Goal: Information Seeking & Learning: Learn about a topic

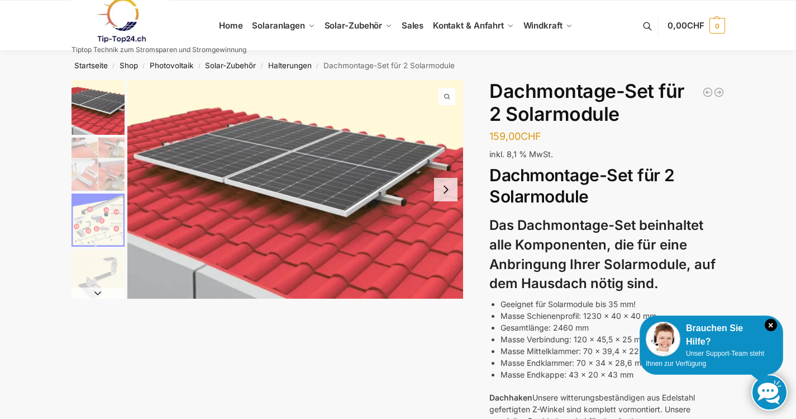
click at [448, 187] on button "Next slide" at bounding box center [445, 189] width 23 height 23
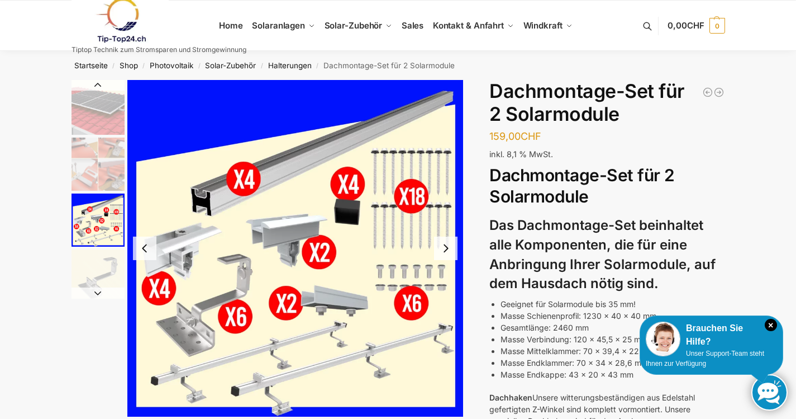
click at [446, 188] on img "3 / 5" at bounding box center [295, 248] width 336 height 336
click at [446, 188] on img at bounding box center [295, 248] width 336 height 336
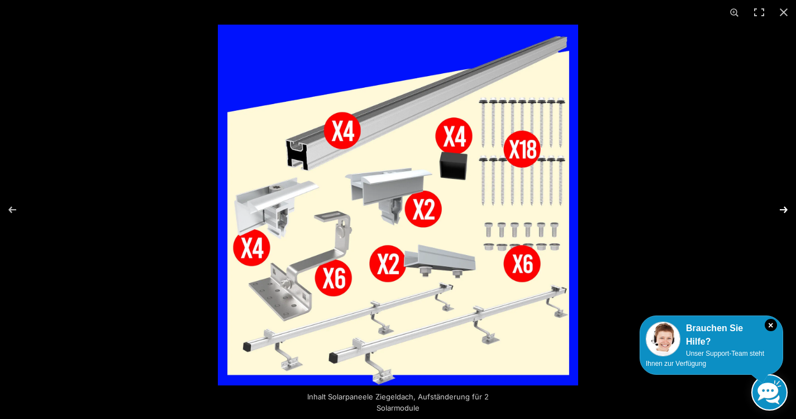
click at [778, 207] on button "Next (arrow right)" at bounding box center [776, 210] width 39 height 56
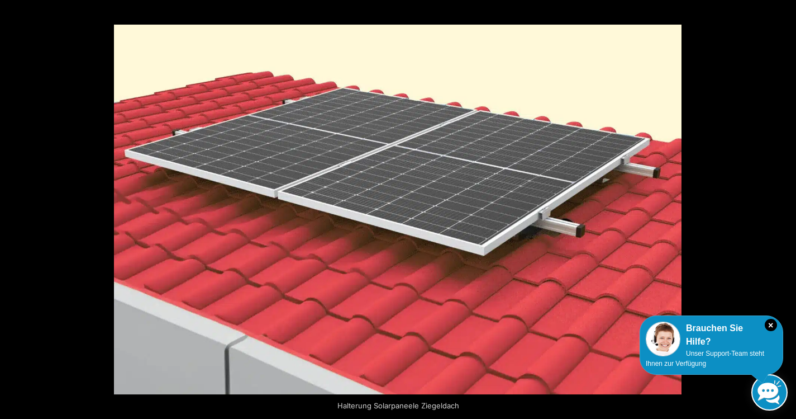
click at [778, 207] on button "Next (arrow right)" at bounding box center [776, 210] width 39 height 56
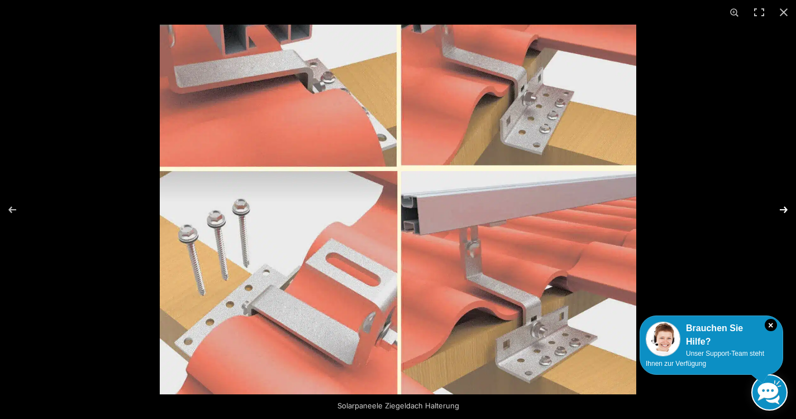
click at [782, 207] on button "Next (arrow right)" at bounding box center [776, 210] width 39 height 56
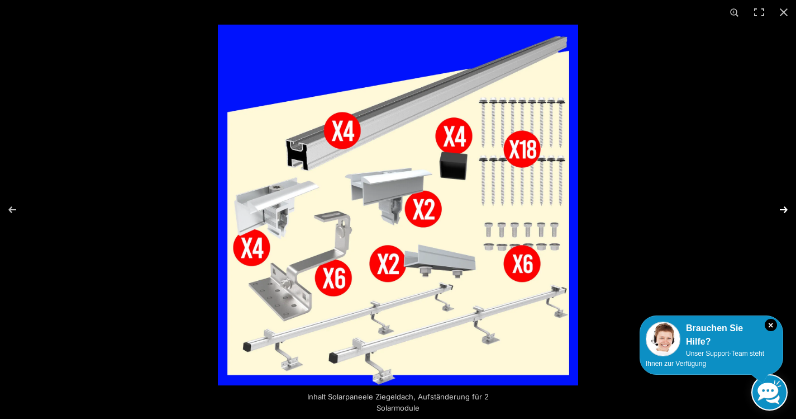
click at [782, 207] on button "Next (arrow right)" at bounding box center [776, 210] width 39 height 56
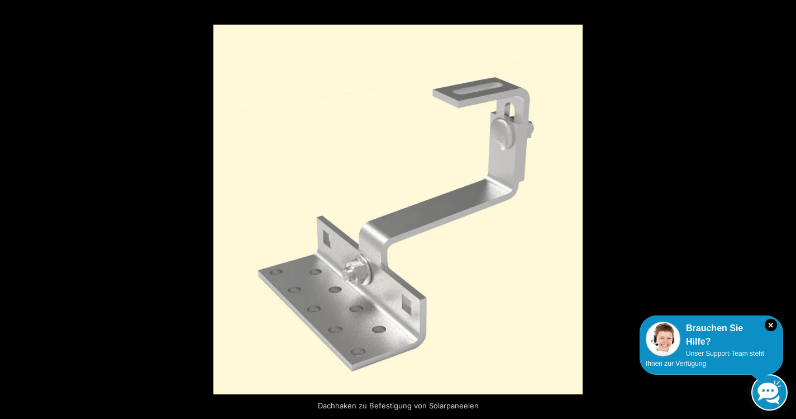
click at [782, 207] on button "Next (arrow right)" at bounding box center [776, 210] width 39 height 56
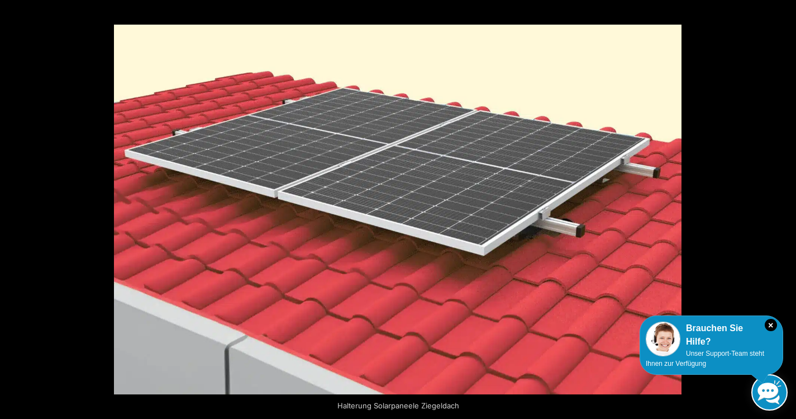
click at [782, 207] on button "Next (arrow right)" at bounding box center [776, 210] width 39 height 56
click at [784, 210] on button "Next (arrow right)" at bounding box center [776, 210] width 39 height 56
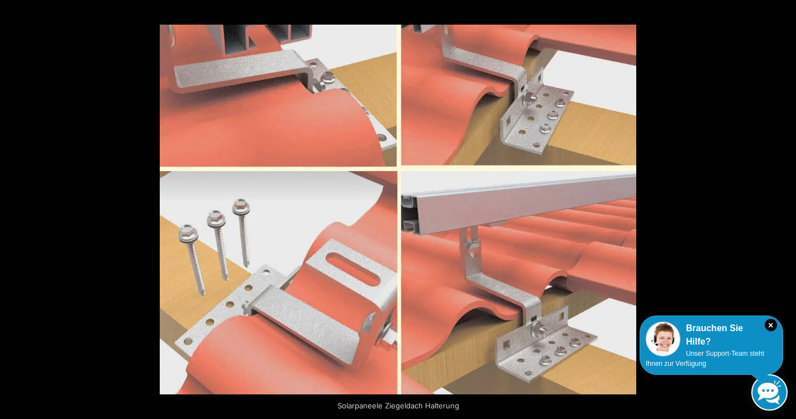
click at [785, 208] on button "Next (arrow right)" at bounding box center [776, 210] width 39 height 56
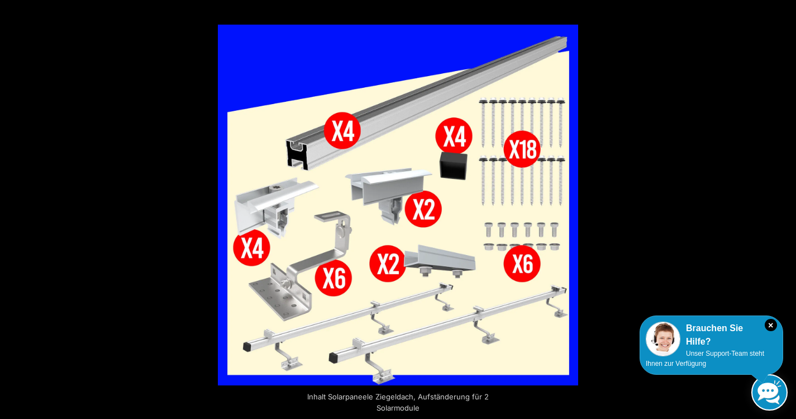
click at [785, 203] on button "Next (arrow right)" at bounding box center [776, 210] width 39 height 56
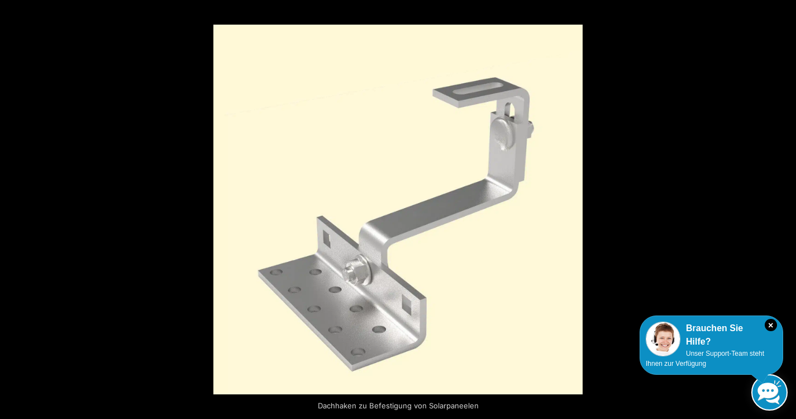
click at [785, 203] on button "Next (arrow right)" at bounding box center [776, 210] width 39 height 56
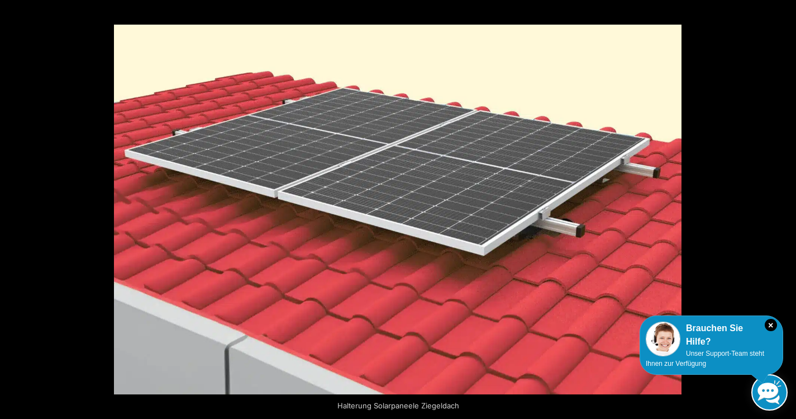
click at [785, 203] on button "Next (arrow right)" at bounding box center [776, 210] width 39 height 56
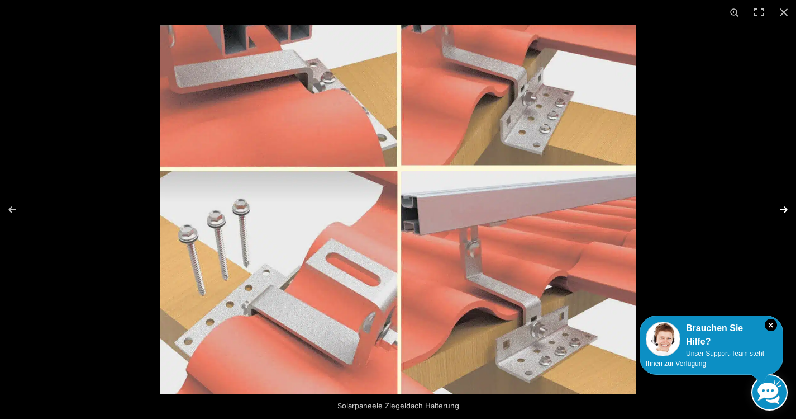
click at [783, 206] on button "Next (arrow right)" at bounding box center [776, 210] width 39 height 56
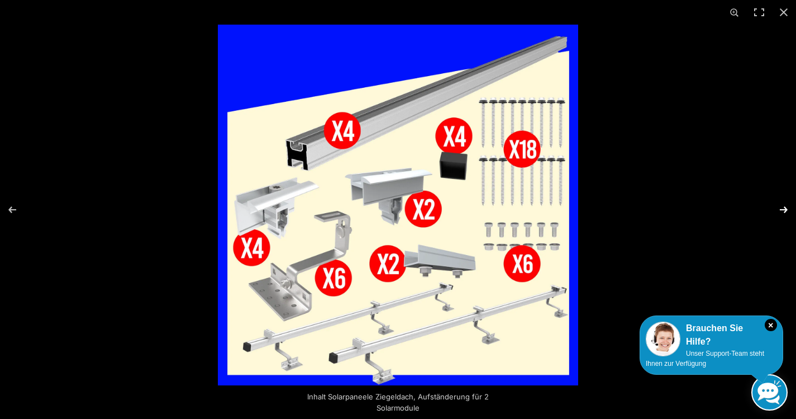
click at [783, 206] on button "Next (arrow right)" at bounding box center [776, 210] width 39 height 56
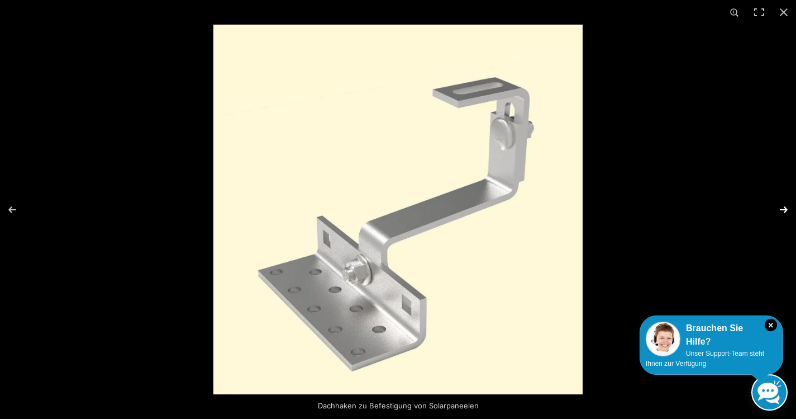
click at [783, 206] on button "Next (arrow right)" at bounding box center [776, 210] width 39 height 56
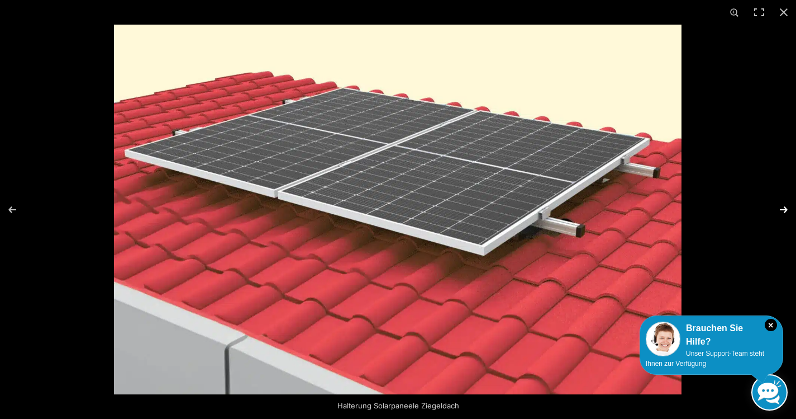
click at [783, 206] on button "Next (arrow right)" at bounding box center [776, 210] width 39 height 56
click at [781, 208] on button "Next (arrow right)" at bounding box center [776, 210] width 39 height 56
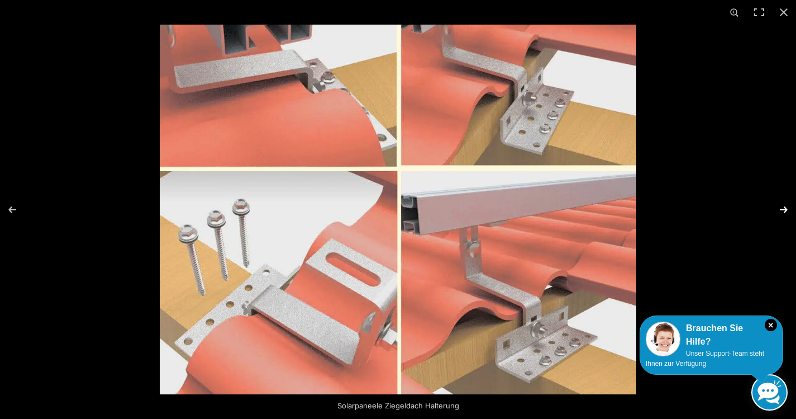
click at [781, 208] on button "Next (arrow right)" at bounding box center [776, 210] width 39 height 56
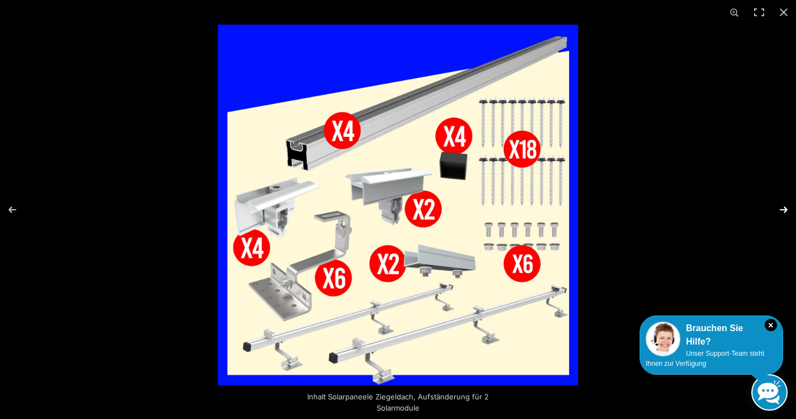
click at [780, 208] on button "Next (arrow right)" at bounding box center [776, 210] width 39 height 56
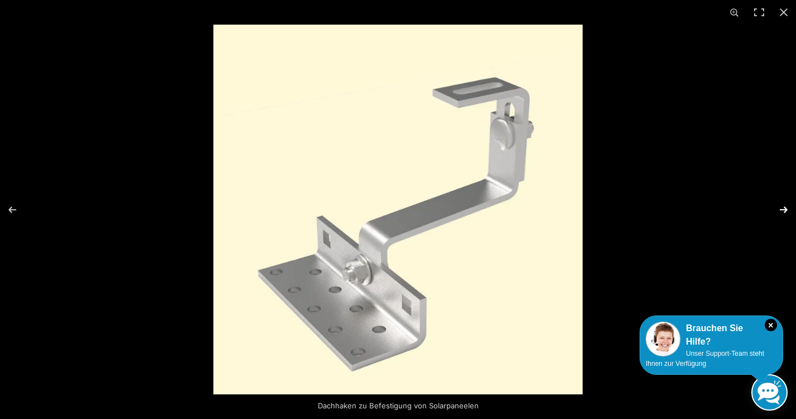
click at [780, 208] on button "Next (arrow right)" at bounding box center [776, 210] width 39 height 56
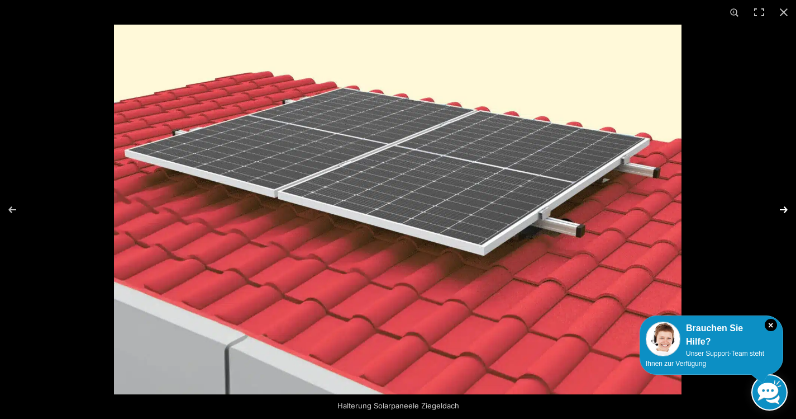
click at [780, 208] on button "Next (arrow right)" at bounding box center [776, 210] width 39 height 56
click at [787, 207] on button "Next (arrow right)" at bounding box center [776, 210] width 39 height 56
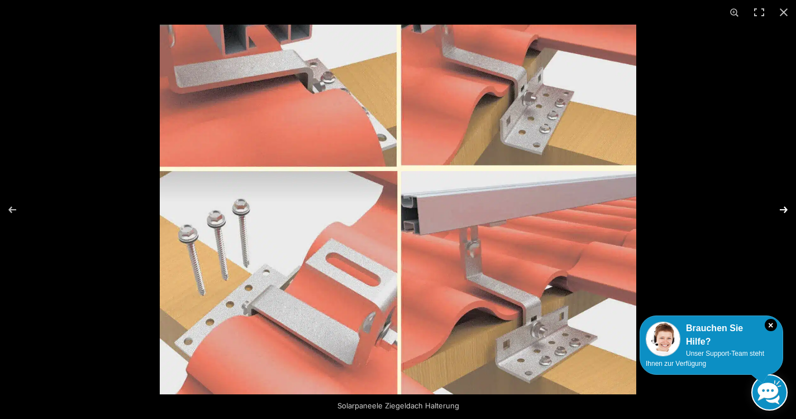
click at [787, 207] on button "Next (arrow right)" at bounding box center [776, 210] width 39 height 56
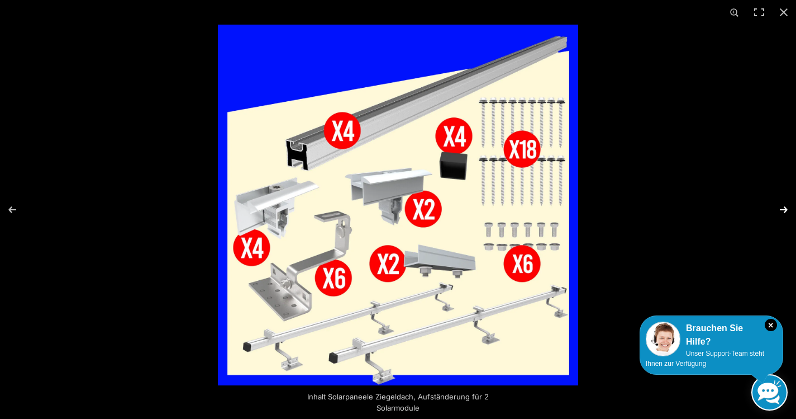
click at [779, 209] on button "Next (arrow right)" at bounding box center [776, 210] width 39 height 56
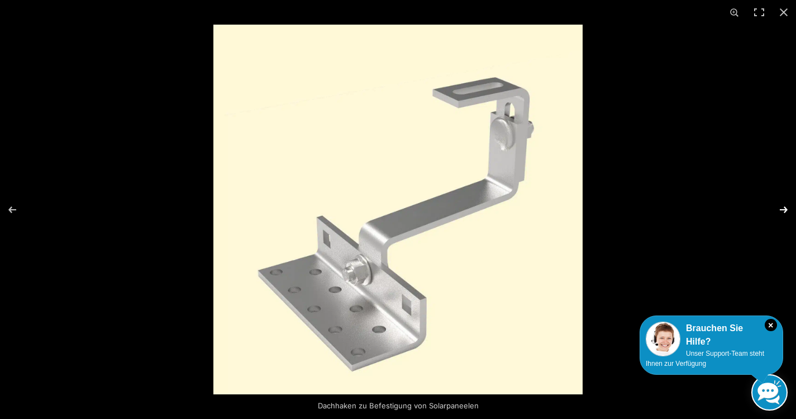
click at [779, 209] on button "Next (arrow right)" at bounding box center [776, 210] width 39 height 56
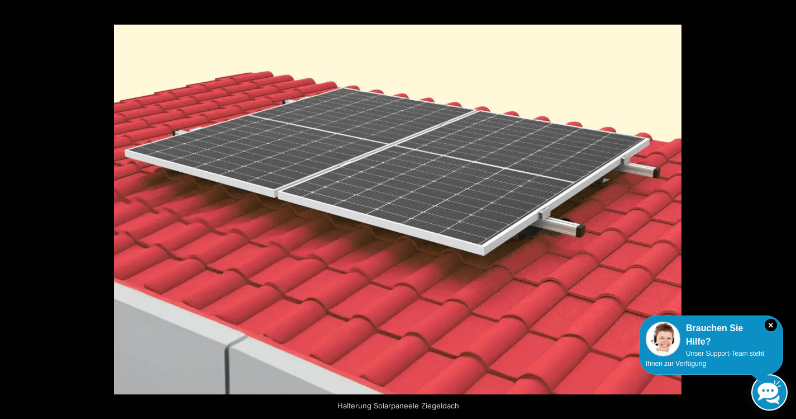
click at [779, 210] on button "Next (arrow right)" at bounding box center [776, 210] width 39 height 56
click at [781, 207] on button "Next (arrow right)" at bounding box center [776, 210] width 39 height 56
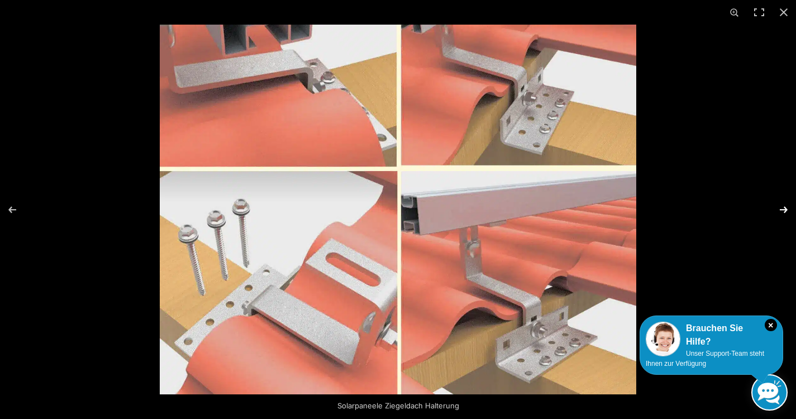
click at [781, 207] on button "Next (arrow right)" at bounding box center [776, 210] width 39 height 56
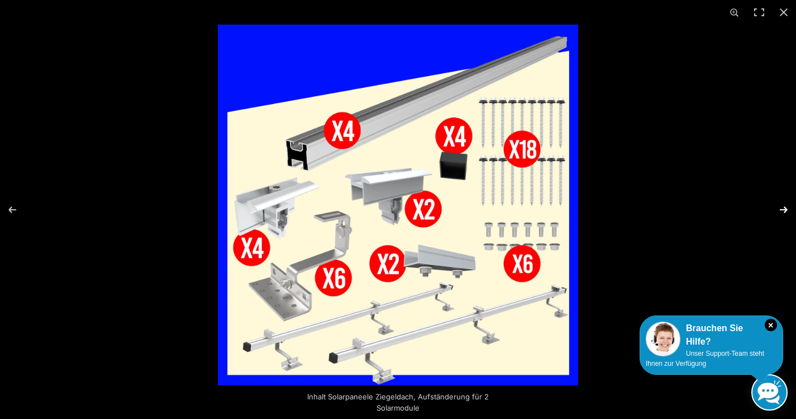
click at [776, 208] on button "Next (arrow right)" at bounding box center [776, 210] width 39 height 56
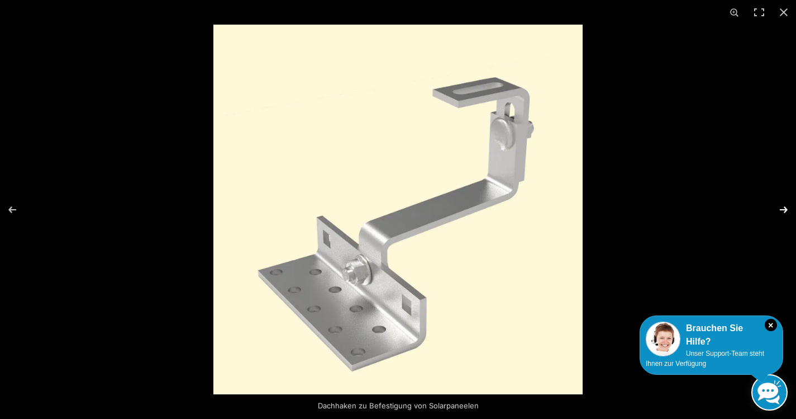
click at [776, 208] on button "Next (arrow right)" at bounding box center [776, 210] width 39 height 56
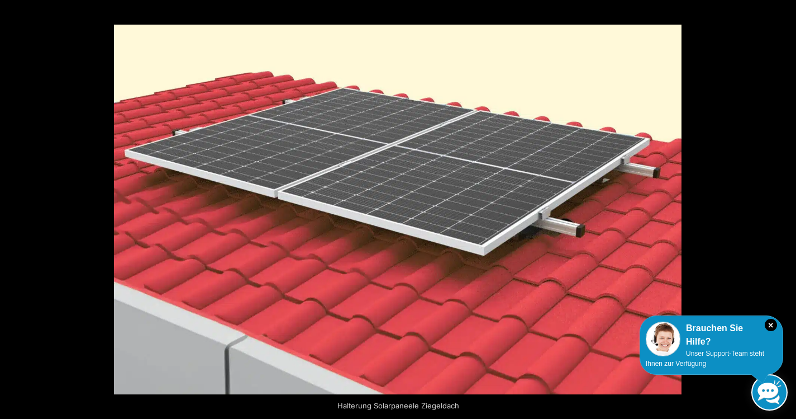
click at [776, 208] on button "Next (arrow right)" at bounding box center [776, 210] width 39 height 56
click at [785, 207] on button "Next (arrow right)" at bounding box center [776, 210] width 39 height 56
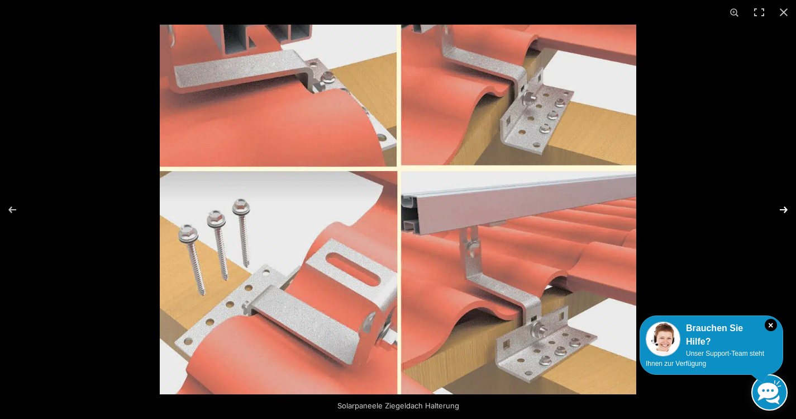
click at [784, 209] on button "Next (arrow right)" at bounding box center [776, 210] width 39 height 56
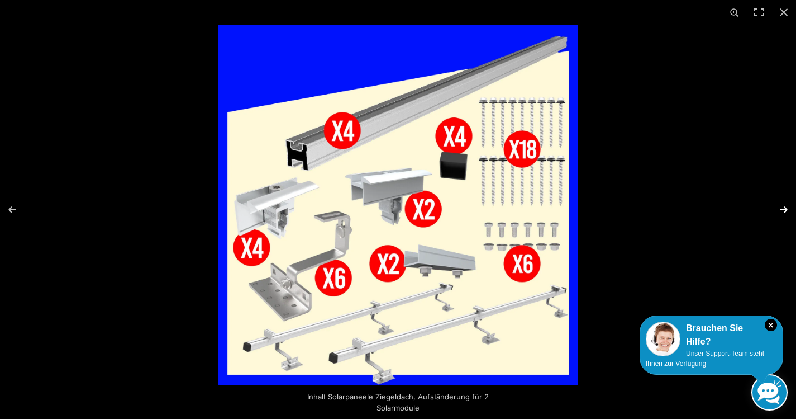
click at [784, 209] on button "Next (arrow right)" at bounding box center [776, 210] width 39 height 56
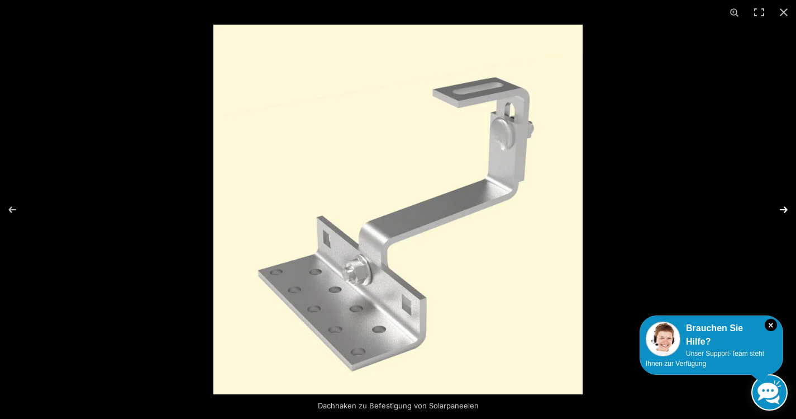
click at [784, 209] on button "Next (arrow right)" at bounding box center [776, 210] width 39 height 56
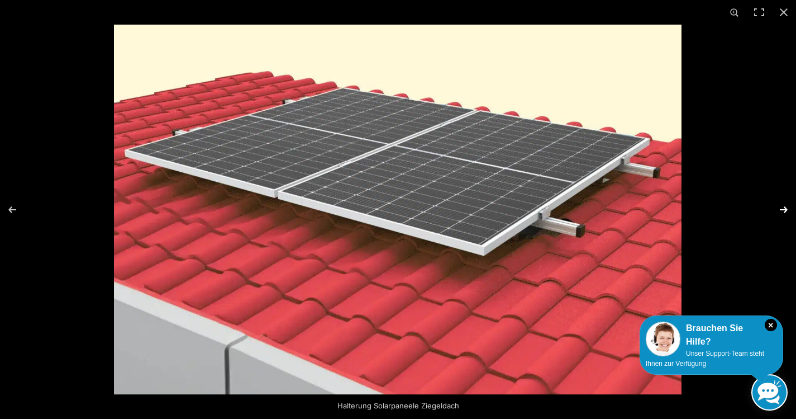
click at [784, 209] on button "Next (arrow right)" at bounding box center [776, 210] width 39 height 56
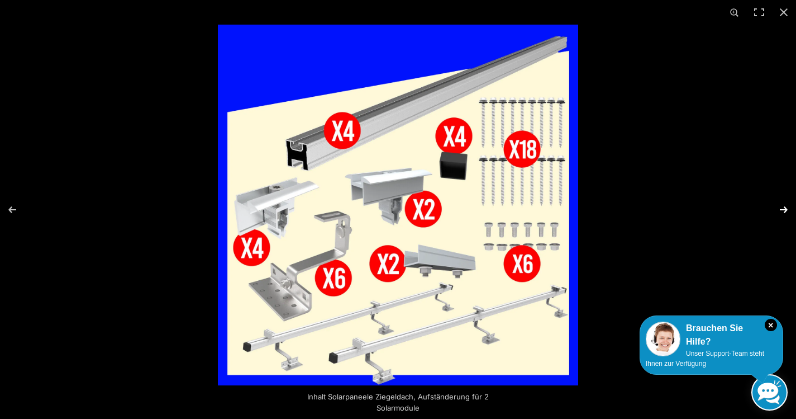
click at [783, 209] on button "Next (arrow right)" at bounding box center [776, 210] width 39 height 56
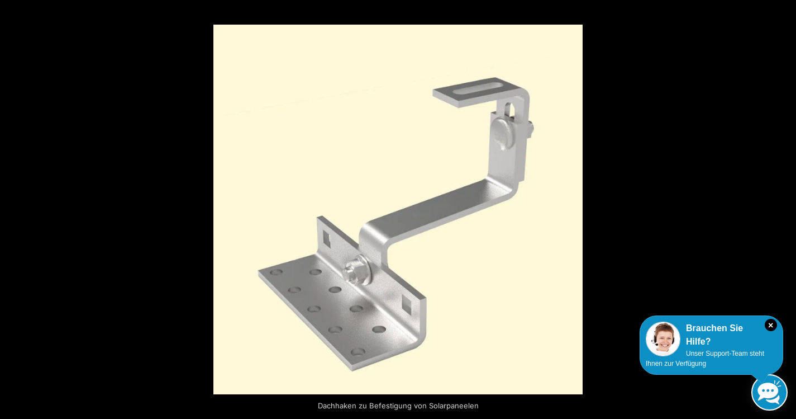
click at [783, 209] on button "Next (arrow right)" at bounding box center [776, 210] width 39 height 56
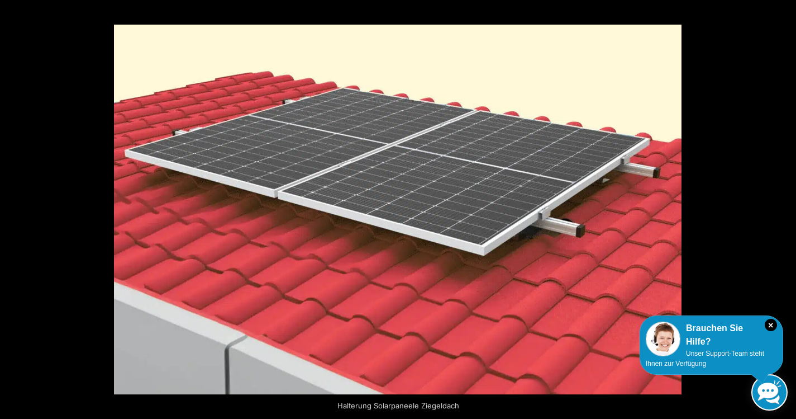
click at [783, 209] on button "Next (arrow right)" at bounding box center [776, 210] width 39 height 56
click at [784, 206] on button "Next (arrow right)" at bounding box center [776, 210] width 39 height 56
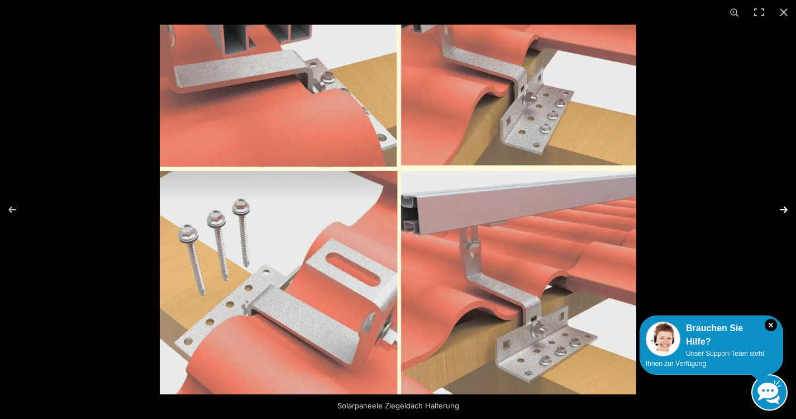
click at [784, 206] on button "Next (arrow right)" at bounding box center [776, 210] width 39 height 56
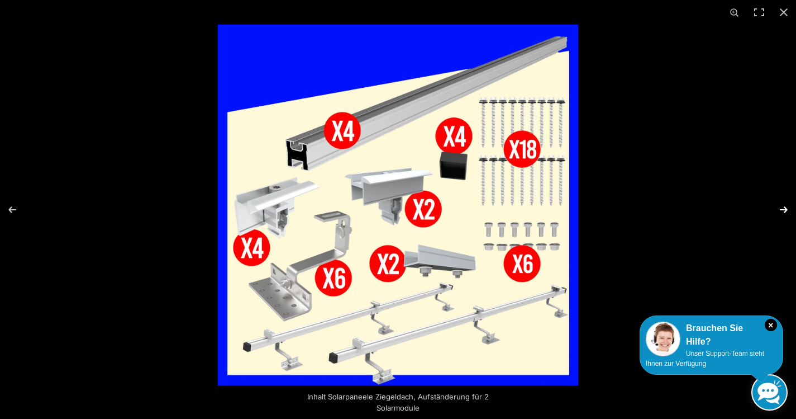
click at [784, 206] on button "Next (arrow right)" at bounding box center [776, 210] width 39 height 56
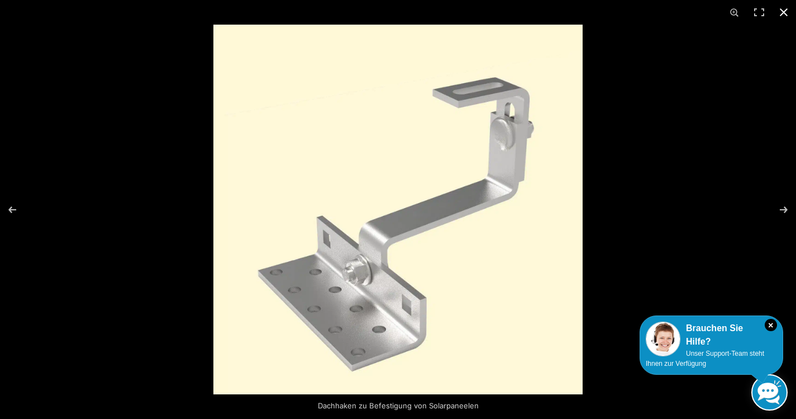
click at [789, 13] on button "Close (Esc)" at bounding box center [784, 12] width 25 height 25
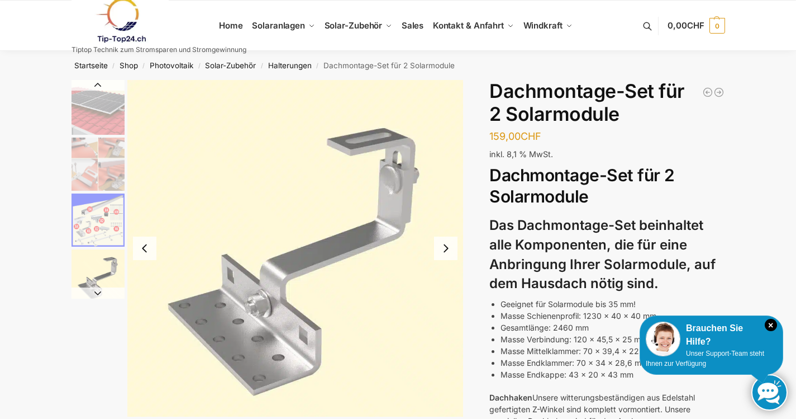
click at [110, 104] on img "1 / 5" at bounding box center [98, 107] width 53 height 55
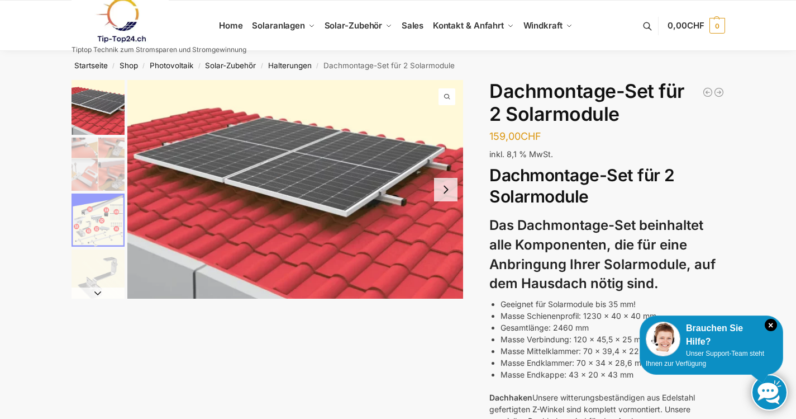
click at [102, 161] on img "2 / 5" at bounding box center [98, 163] width 53 height 53
